Goal: Transaction & Acquisition: Purchase product/service

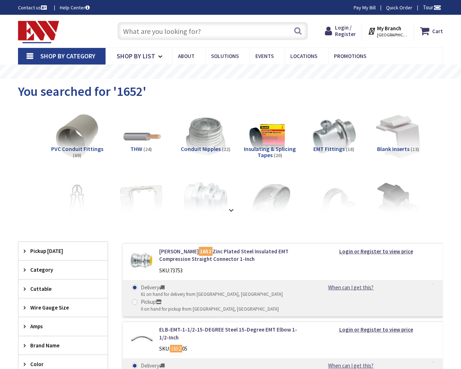
type input "Thomas [STREET_ADDRESS][US_STATE]"
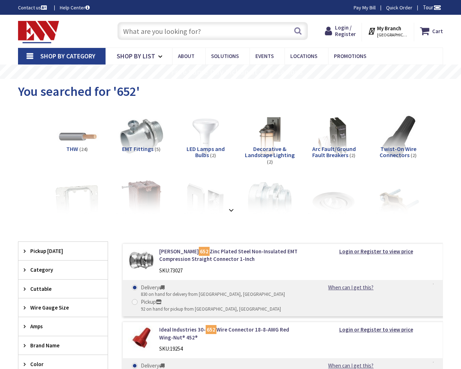
type input "Thomas [STREET_ADDRESS][US_STATE]"
